Goal: Check status: Check status

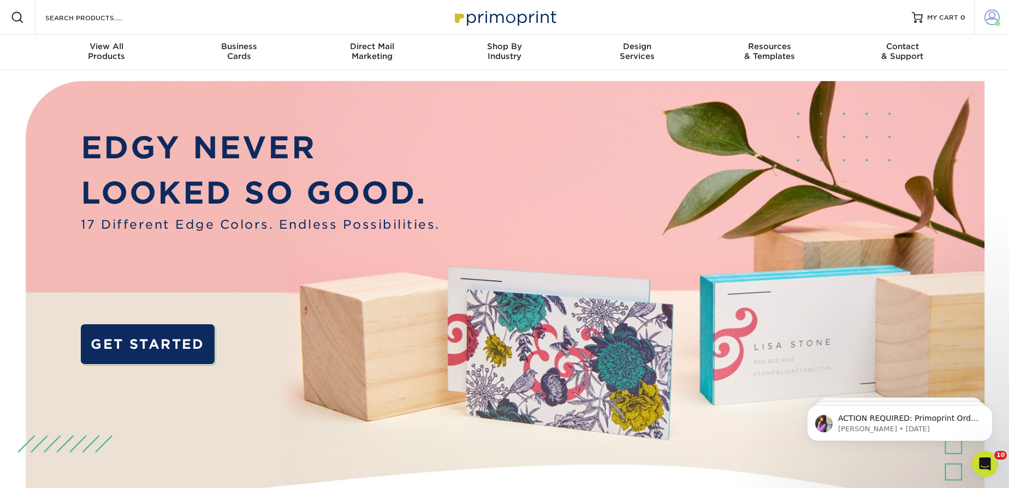
click at [999, 13] on span at bounding box center [991, 17] width 15 height 15
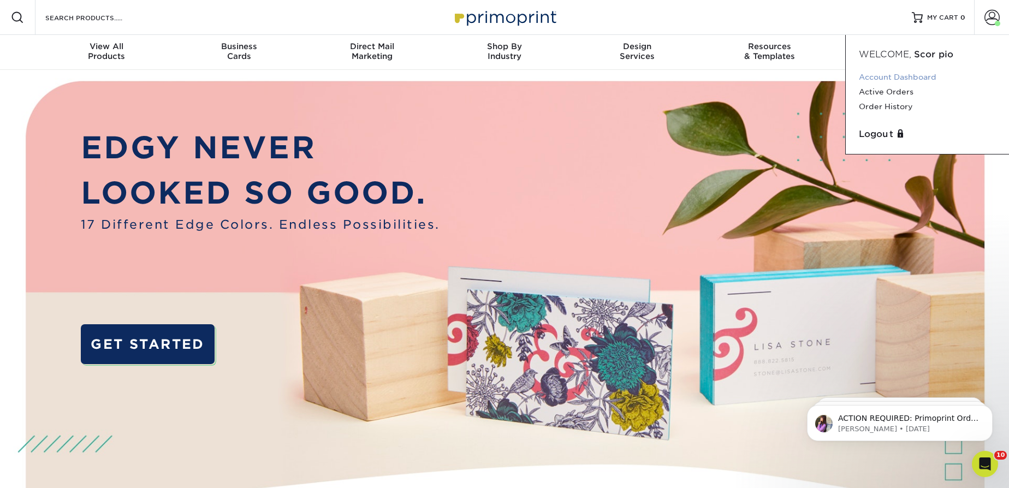
click at [914, 78] on link "Account Dashboard" at bounding box center [927, 77] width 137 height 15
click at [878, 95] on link "Active Orders" at bounding box center [927, 92] width 137 height 15
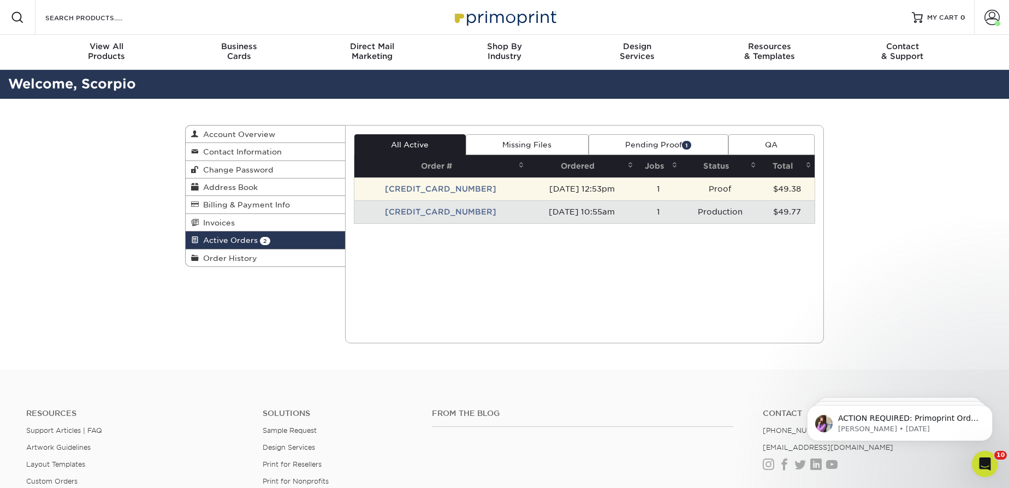
click at [436, 181] on td "[CREDIT_CARD_NUMBER]" at bounding box center [441, 188] width 174 height 23
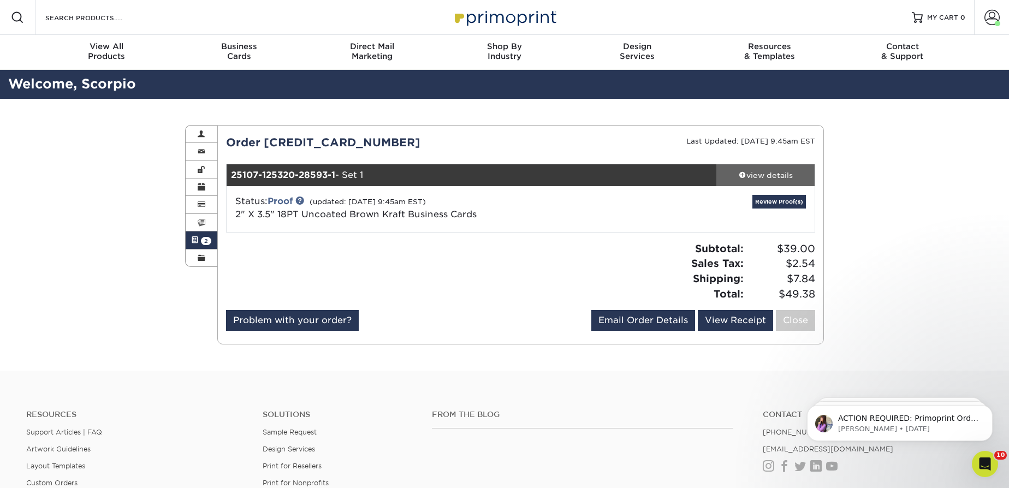
click at [749, 176] on div "view details" at bounding box center [765, 175] width 98 height 11
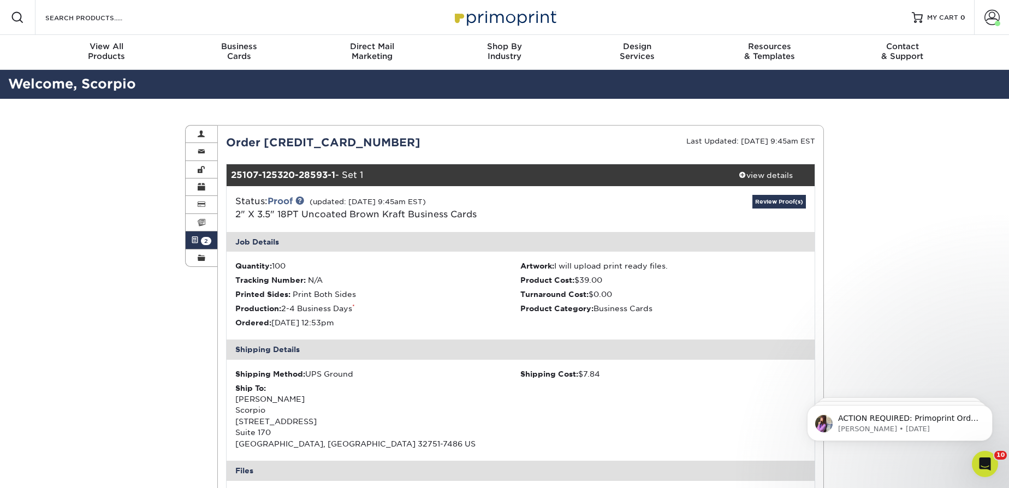
click at [199, 237] on link "Active Orders 2" at bounding box center [202, 239] width 32 height 17
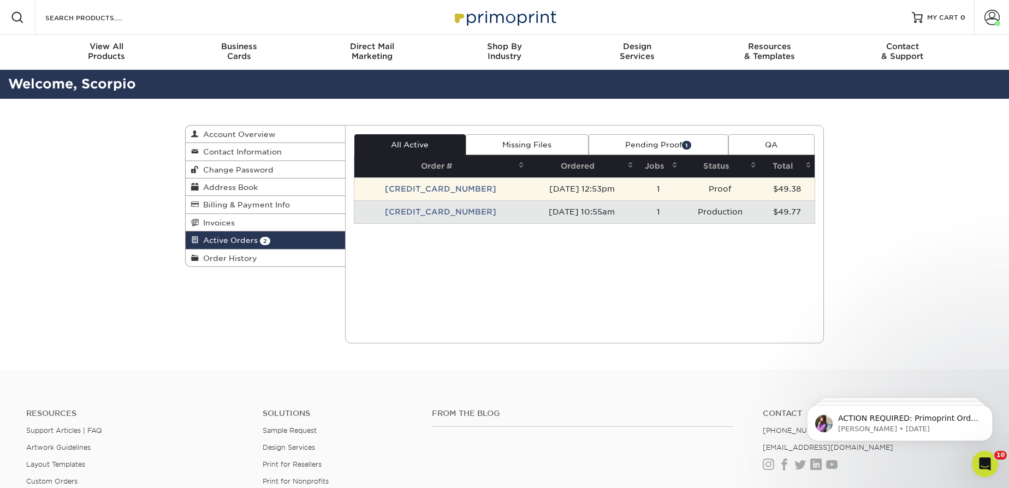
click at [444, 189] on td "[CREDIT_CARD_NUMBER]" at bounding box center [441, 188] width 174 height 23
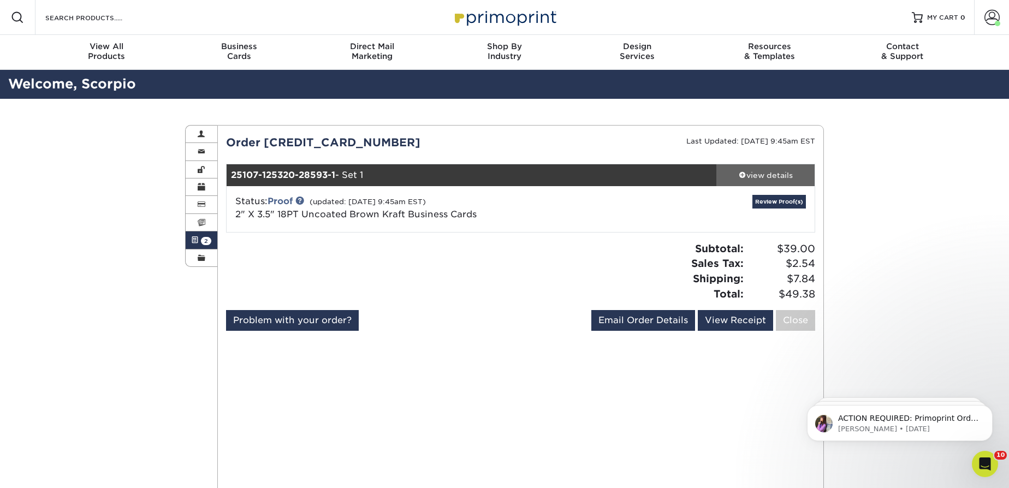
click at [756, 176] on div "view details" at bounding box center [765, 175] width 98 height 11
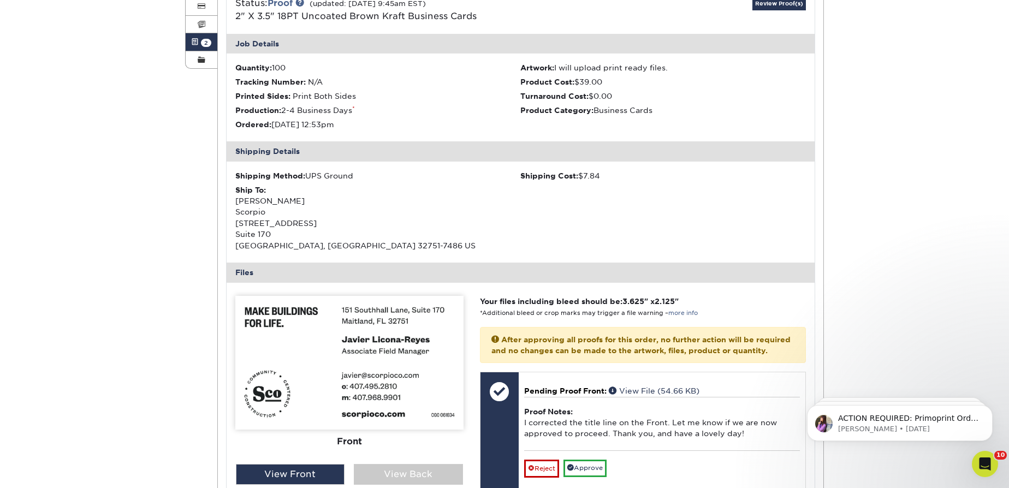
scroll to position [248, 0]
